Goal: Information Seeking & Learning: Learn about a topic

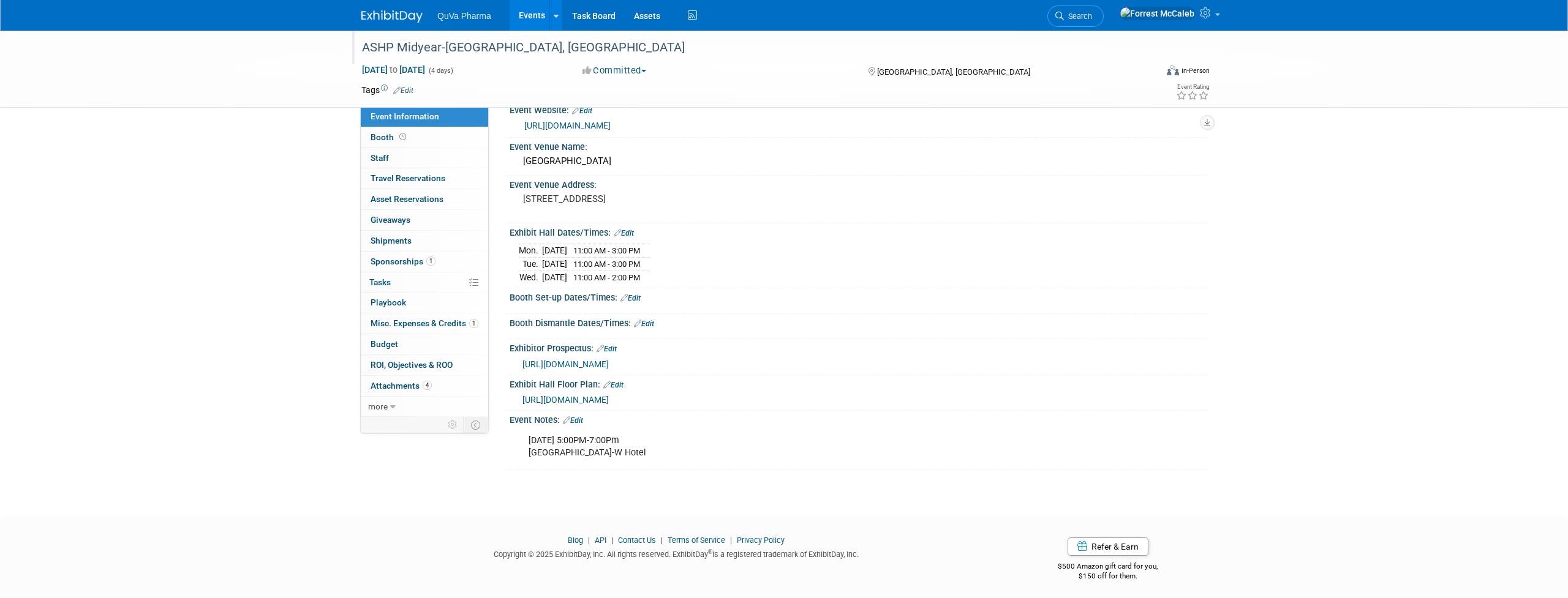
scroll to position [19, 0]
click at [528, 15] on link "Events" at bounding box center [532, 15] width 44 height 31
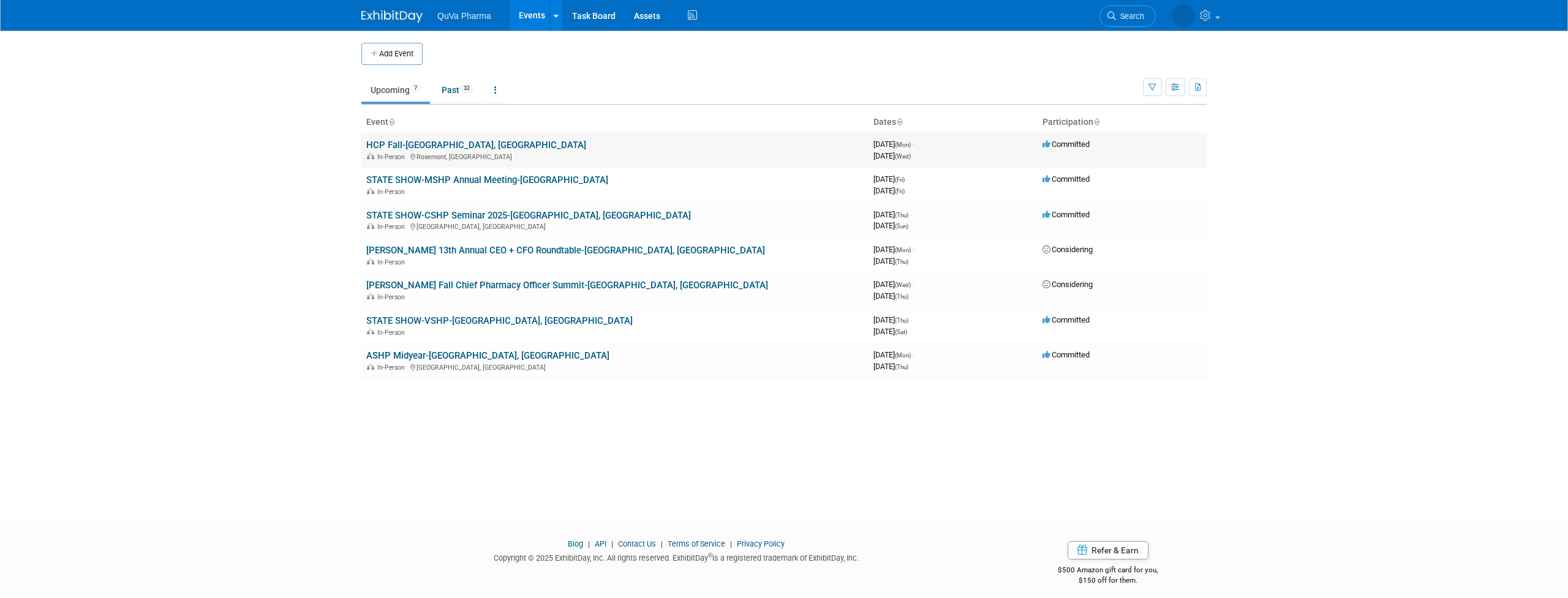
click at [409, 146] on link "HCP Fall-[GEOGRAPHIC_DATA], [GEOGRAPHIC_DATA]" at bounding box center [476, 145] width 220 height 11
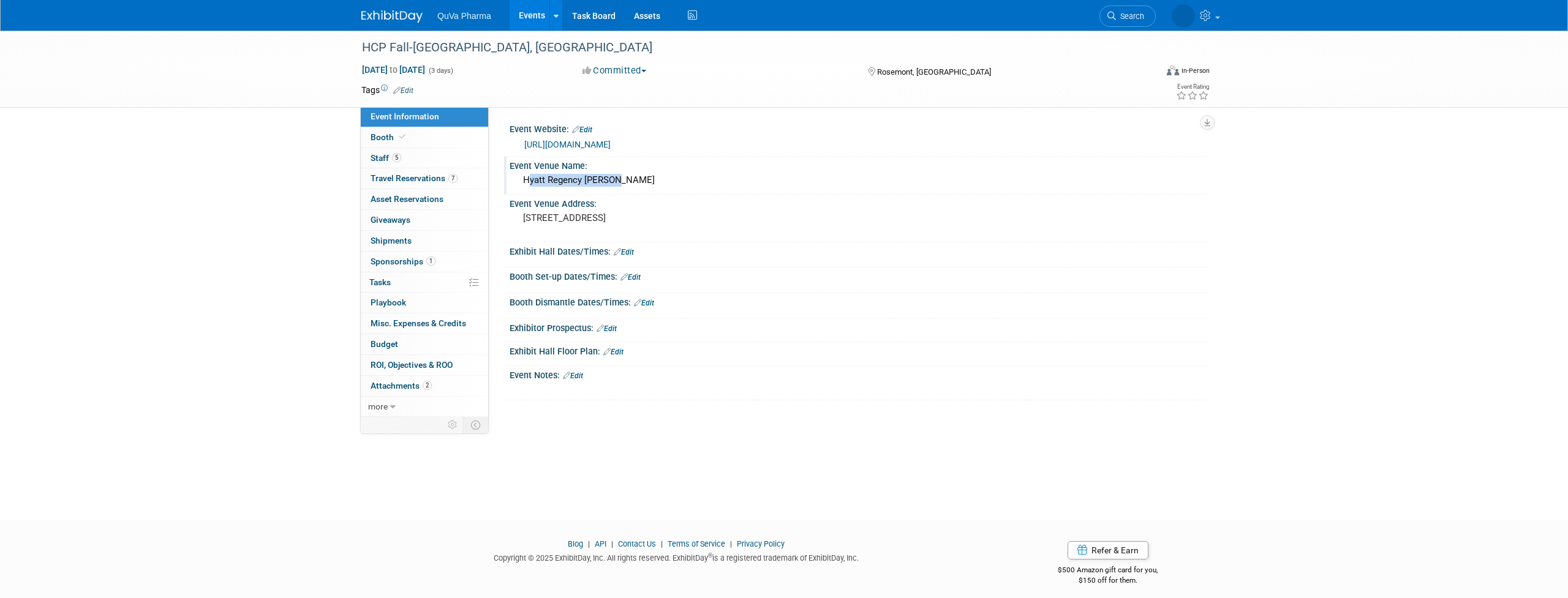
drag, startPoint x: 522, startPoint y: 180, endPoint x: 620, endPoint y: 179, distance: 98.0
click at [620, 179] on div "Hyatt Regency O'Hare" at bounding box center [858, 181] width 679 height 19
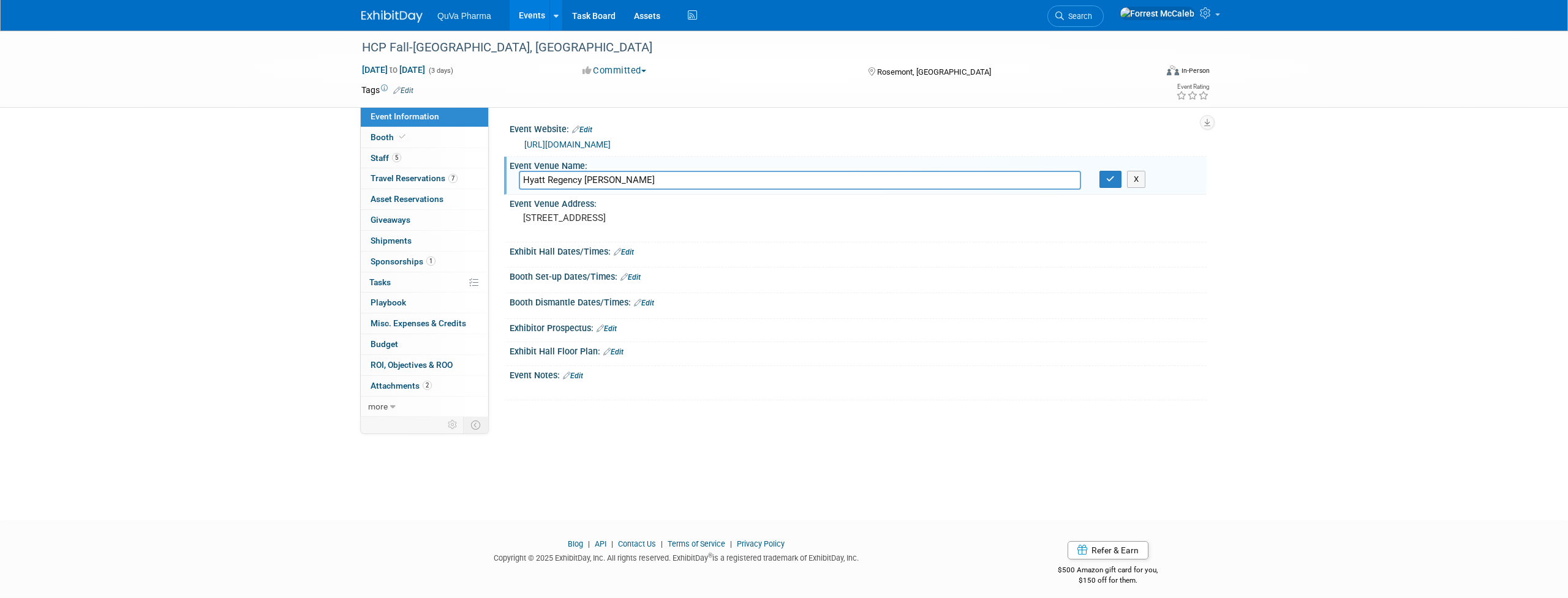
drag, startPoint x: 633, startPoint y: 181, endPoint x: 501, endPoint y: 175, distance: 132.1
click at [501, 175] on div "Event Website: Edit https://www.hlthcp.com/conferences/2025-fall-hospital-pharm…" at bounding box center [848, 258] width 718 height 303
click at [1391, 236] on div "HCP Fall-Chicago, IL Sep 29, 2025 to Oct 1, 2025 (3 days) Sep 29, 2025 to Oct 1…" at bounding box center [784, 265] width 1568 height 468
click at [562, 143] on link "https://www.hlthcp.com/conferences/2025-fall-hospital-pharmacy/supplier/overview" at bounding box center [567, 144] width 86 height 10
